Goal: Task Accomplishment & Management: Use online tool/utility

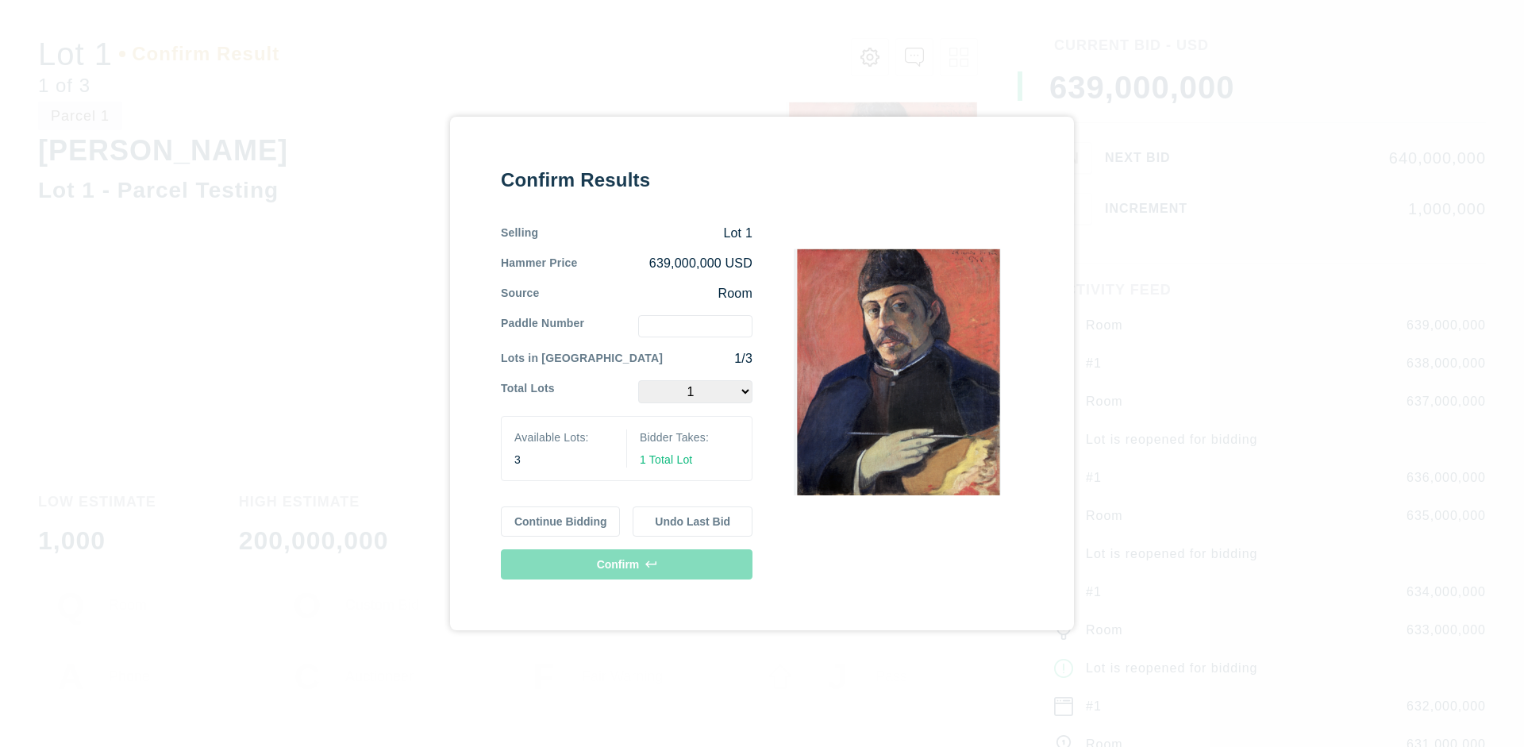
click at [561, 522] on button "Continue Bidding" at bounding box center [561, 522] width 120 height 30
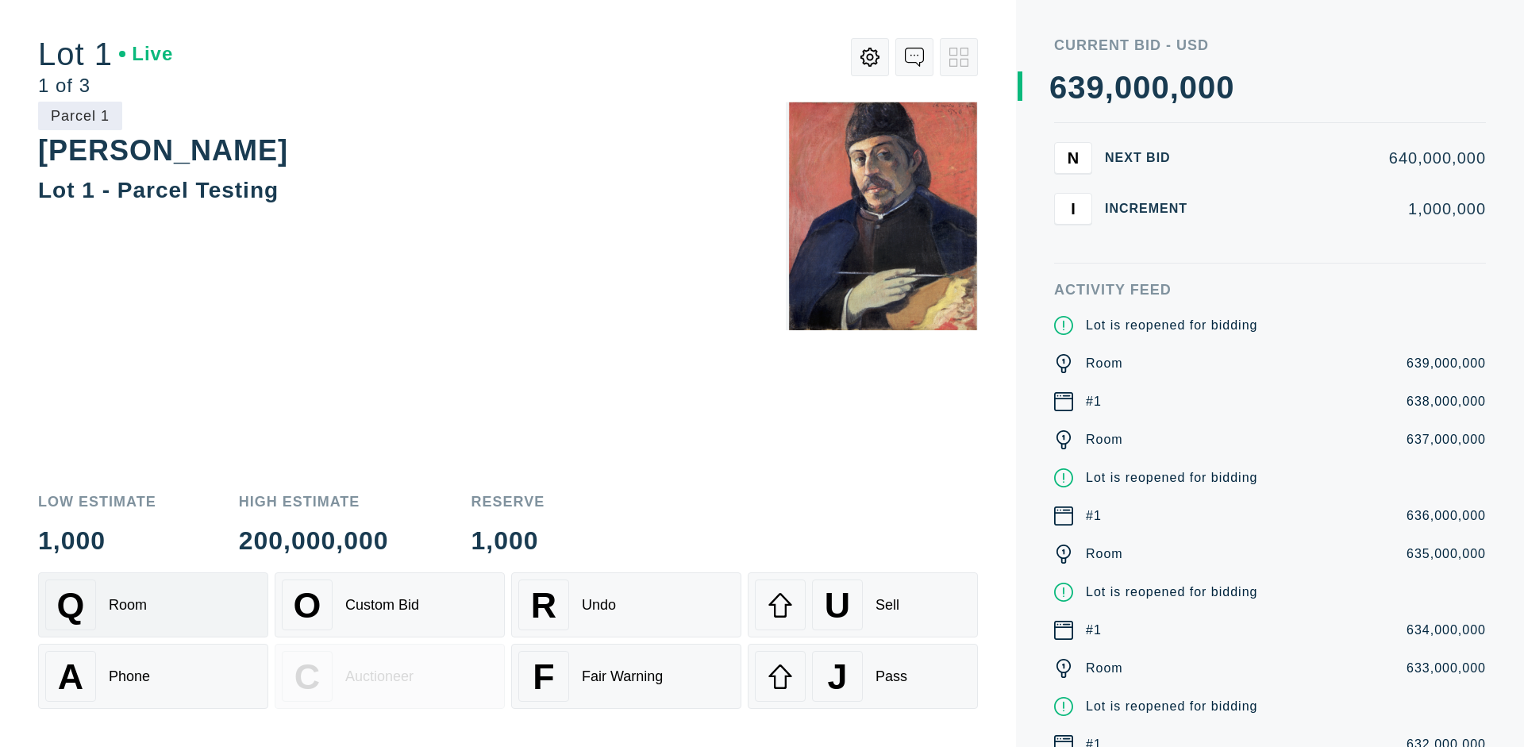
click at [153, 605] on div "Q Room" at bounding box center [153, 605] width 216 height 51
